Goal: Information Seeking & Learning: Learn about a topic

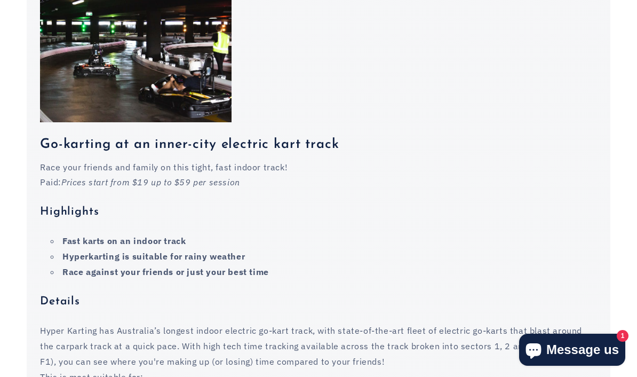
scroll to position [538, 0]
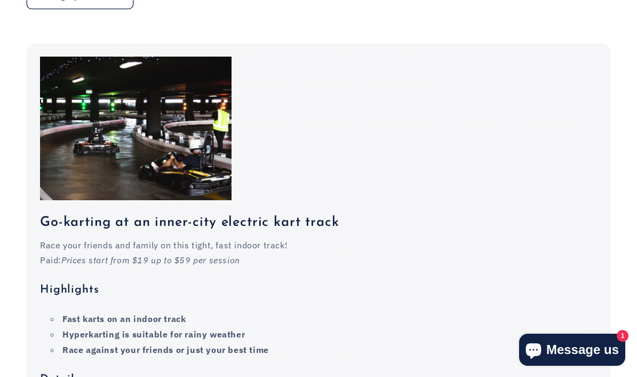
scroll to position [429, 0]
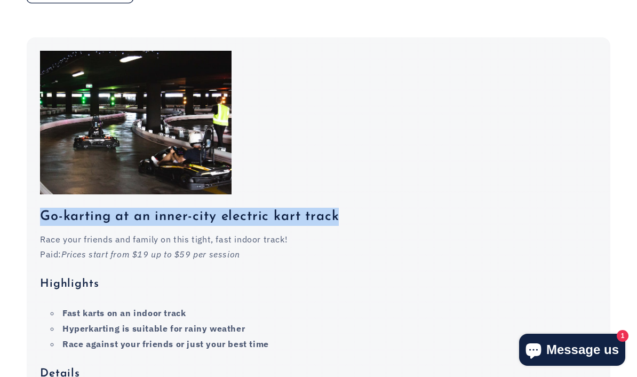
copy h3 "Go-karting at an inner-city electric kart track"
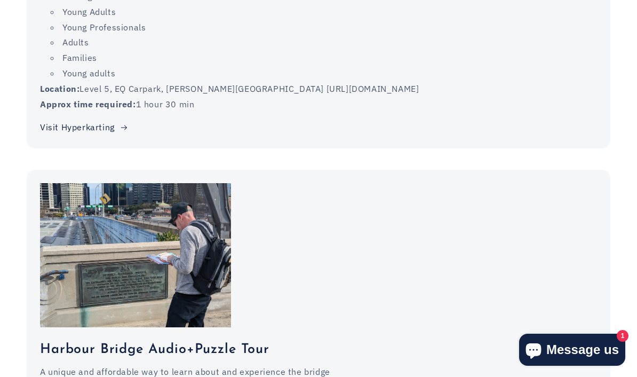
scroll to position [938, 0]
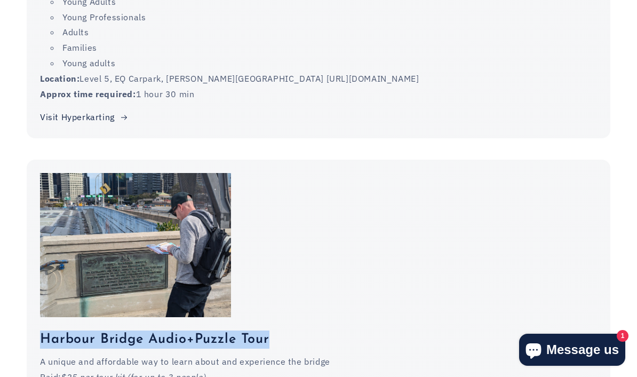
copy h3 "Harbour Bridge Audio+Puzzle Tour"
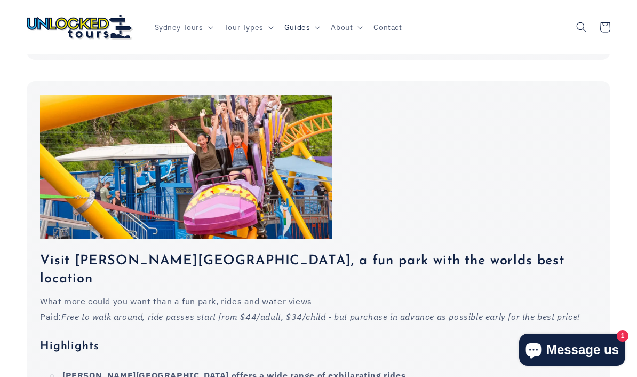
scroll to position [1613, 0]
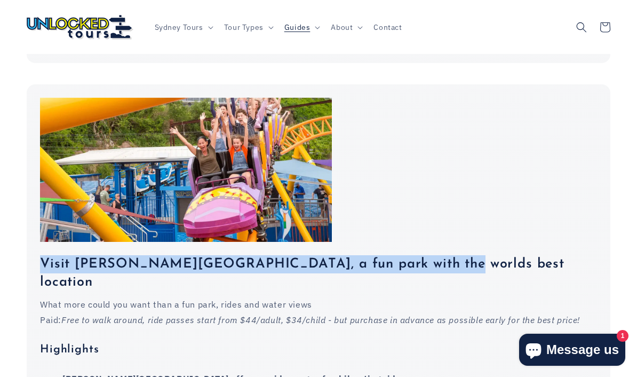
copy h3 "Visit [PERSON_NAME][GEOGRAPHIC_DATA], a fun park with the worlds best location"
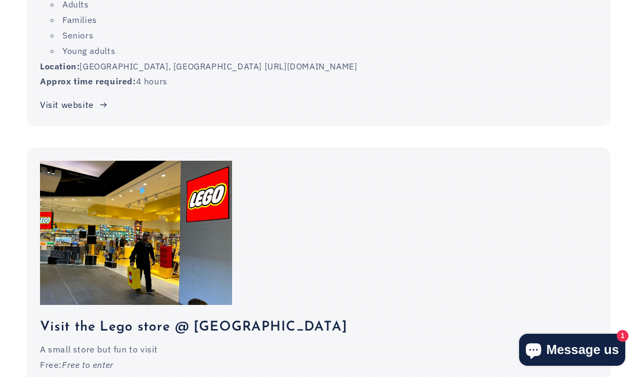
scroll to position [2790, 0]
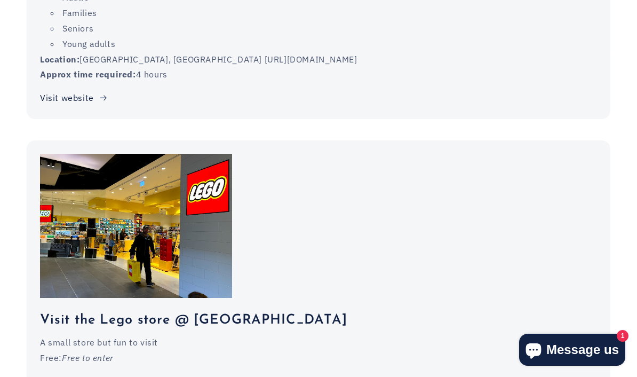
click at [60, 311] on h3 "Visit the Lego store @ [GEOGRAPHIC_DATA]" at bounding box center [318, 320] width 557 height 18
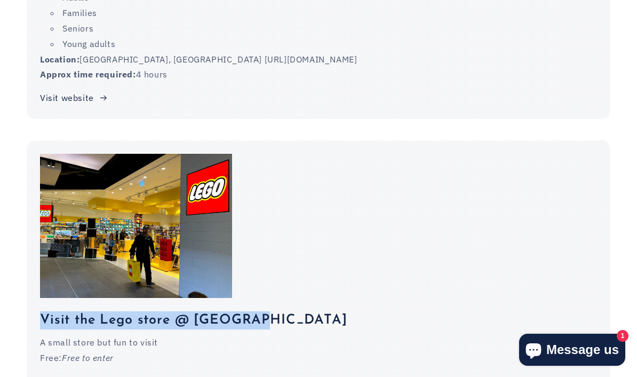
copy h3 "Visit the Lego store @ [GEOGRAPHIC_DATA]"
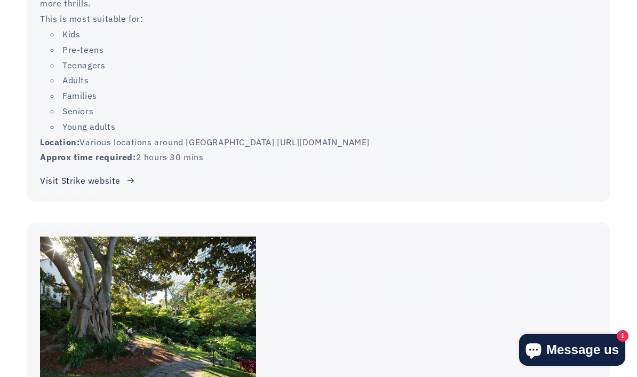
scroll to position [5757, 0]
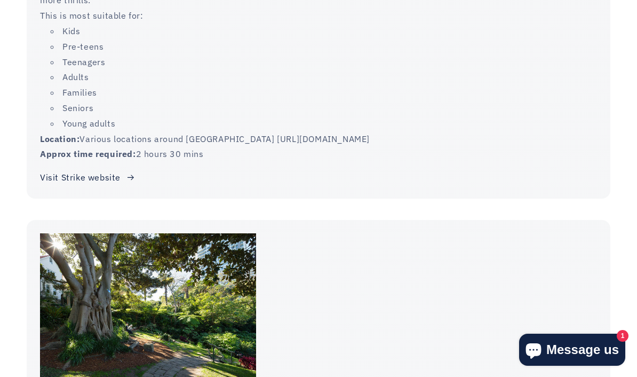
copy h3 "Visit the [PERSON_NAME] Secret Garden at [GEOGRAPHIC_DATA]"
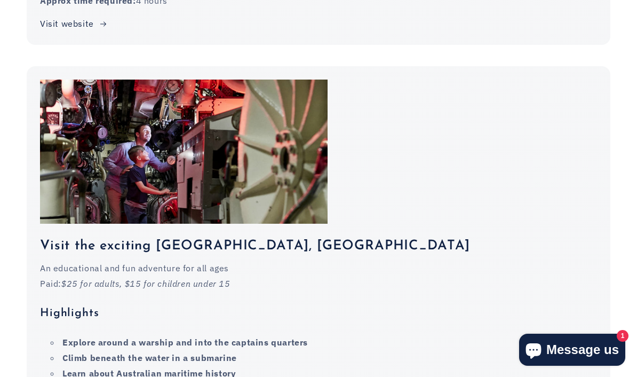
scroll to position [2287, 0]
